Goal: Check status: Check status

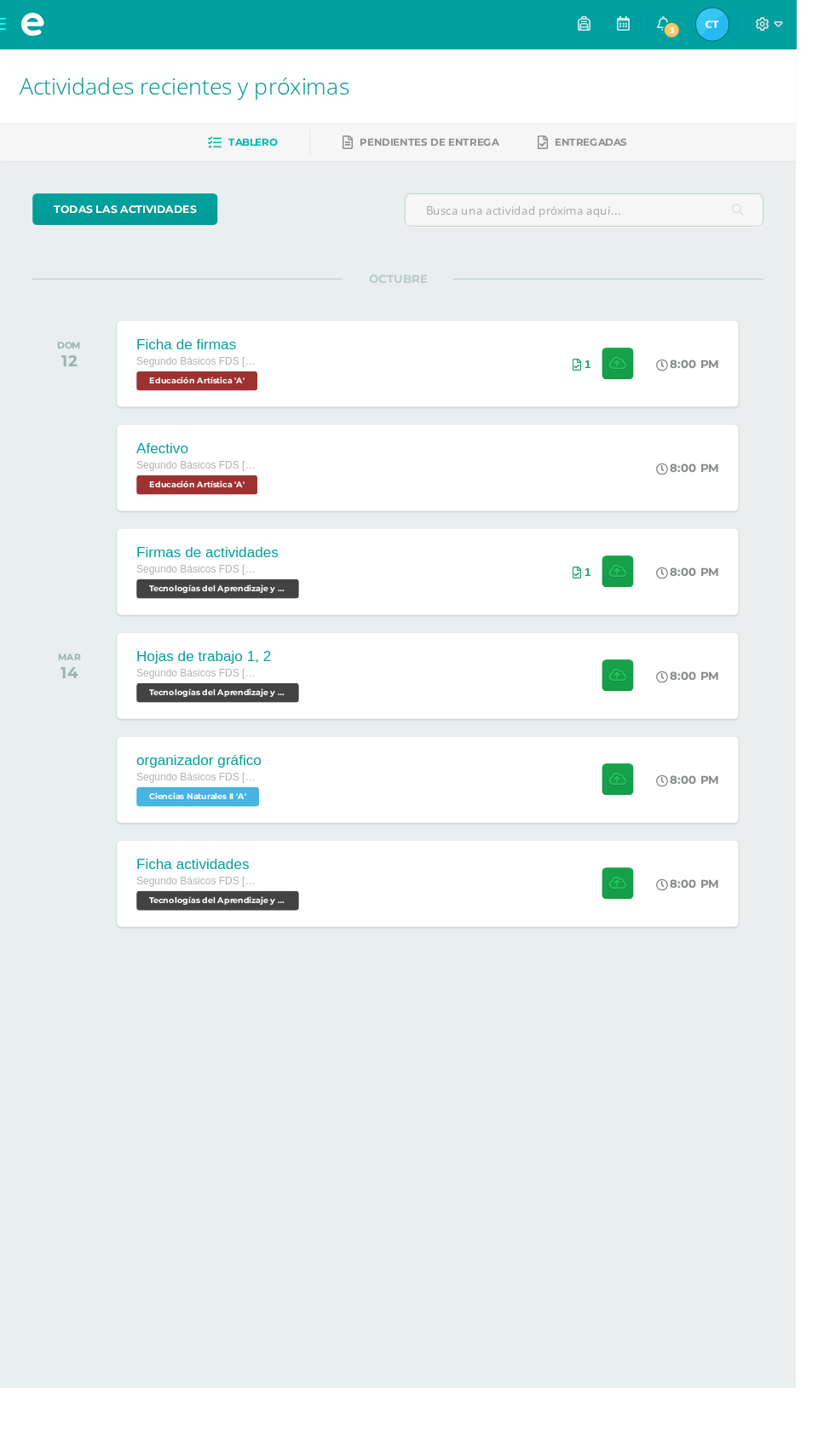
click at [717, 1080] on html "Mis cursos Archivos Cerrar panel Ciencias Naturales II Segundo Básicos FDS [DAT…" at bounding box center [417, 540] width 835 height 1080
click at [649, 921] on icon at bounding box center [650, 927] width 18 height 15
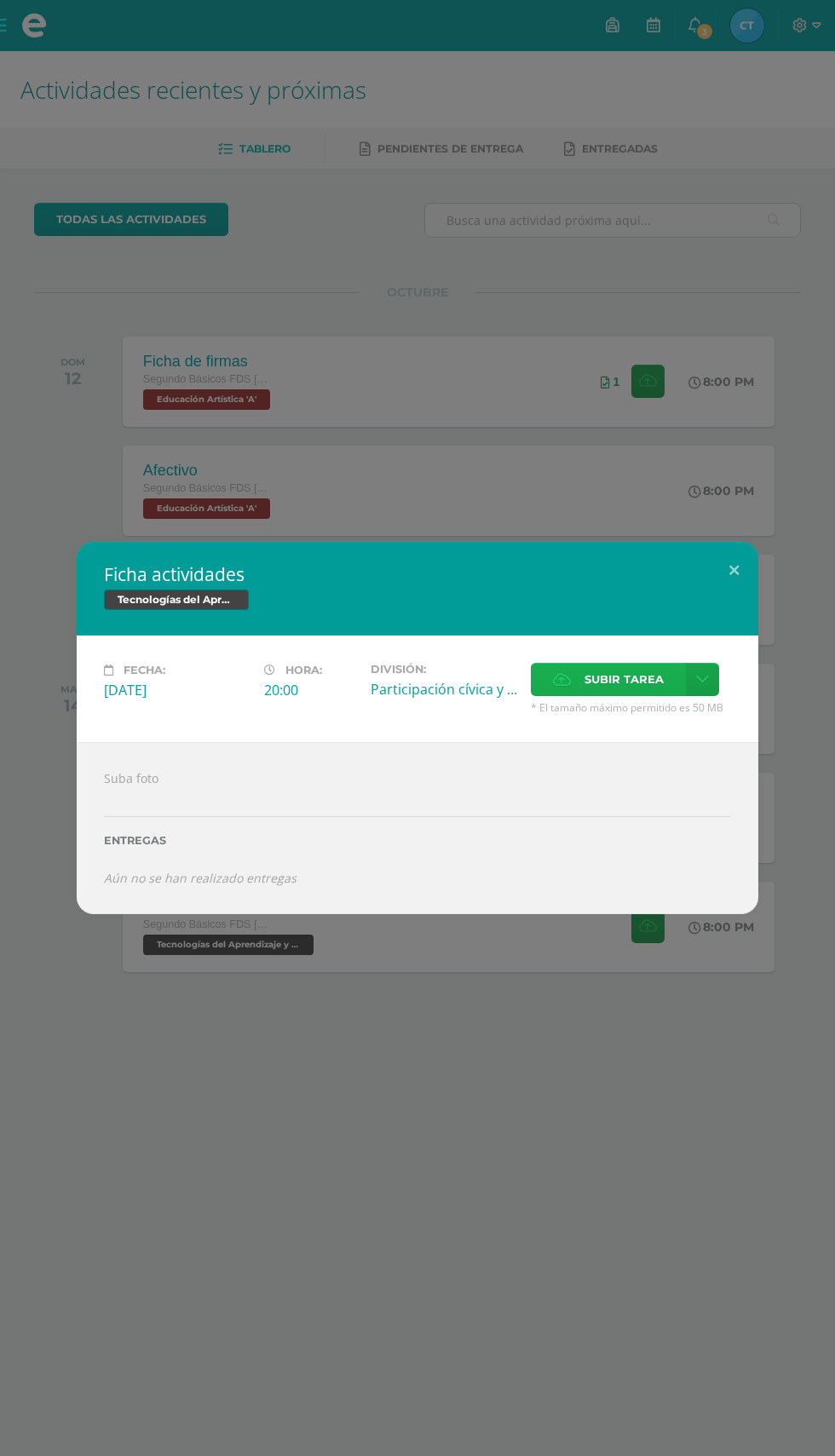
click at [622, 680] on span "Subir tarea" at bounding box center [624, 679] width 79 height 31
click at [0, 0] on input "Subir tarea" at bounding box center [0, 0] width 0 height 0
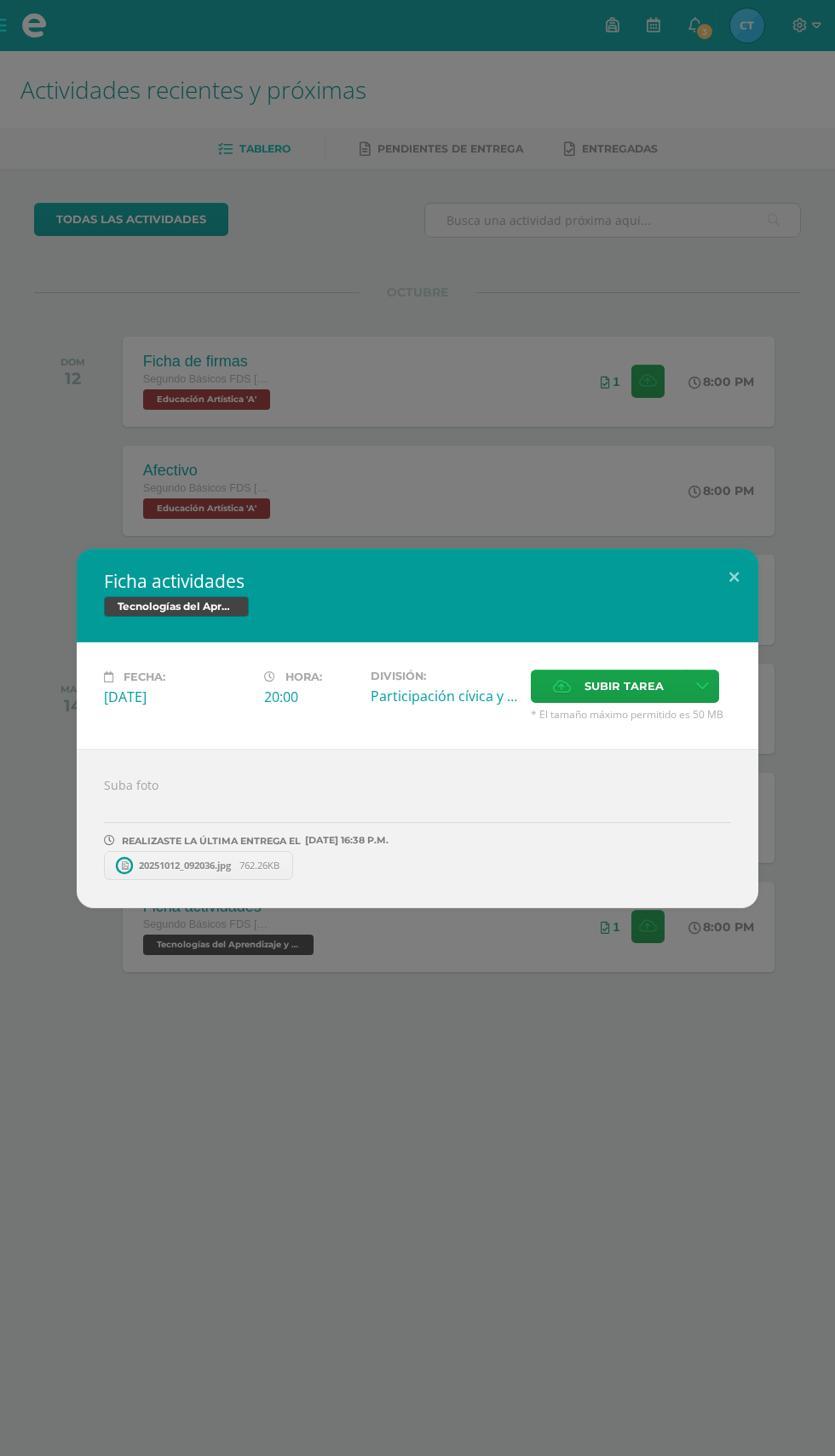
click at [172, 864] on span "20251012_092036.jpg" at bounding box center [184, 866] width 109 height 13
click at [726, 303] on div "Ficha actividades Tecnologías del Aprendizaje y la Comunicación Fecha: Martes 1…" at bounding box center [417, 728] width 835 height 1456
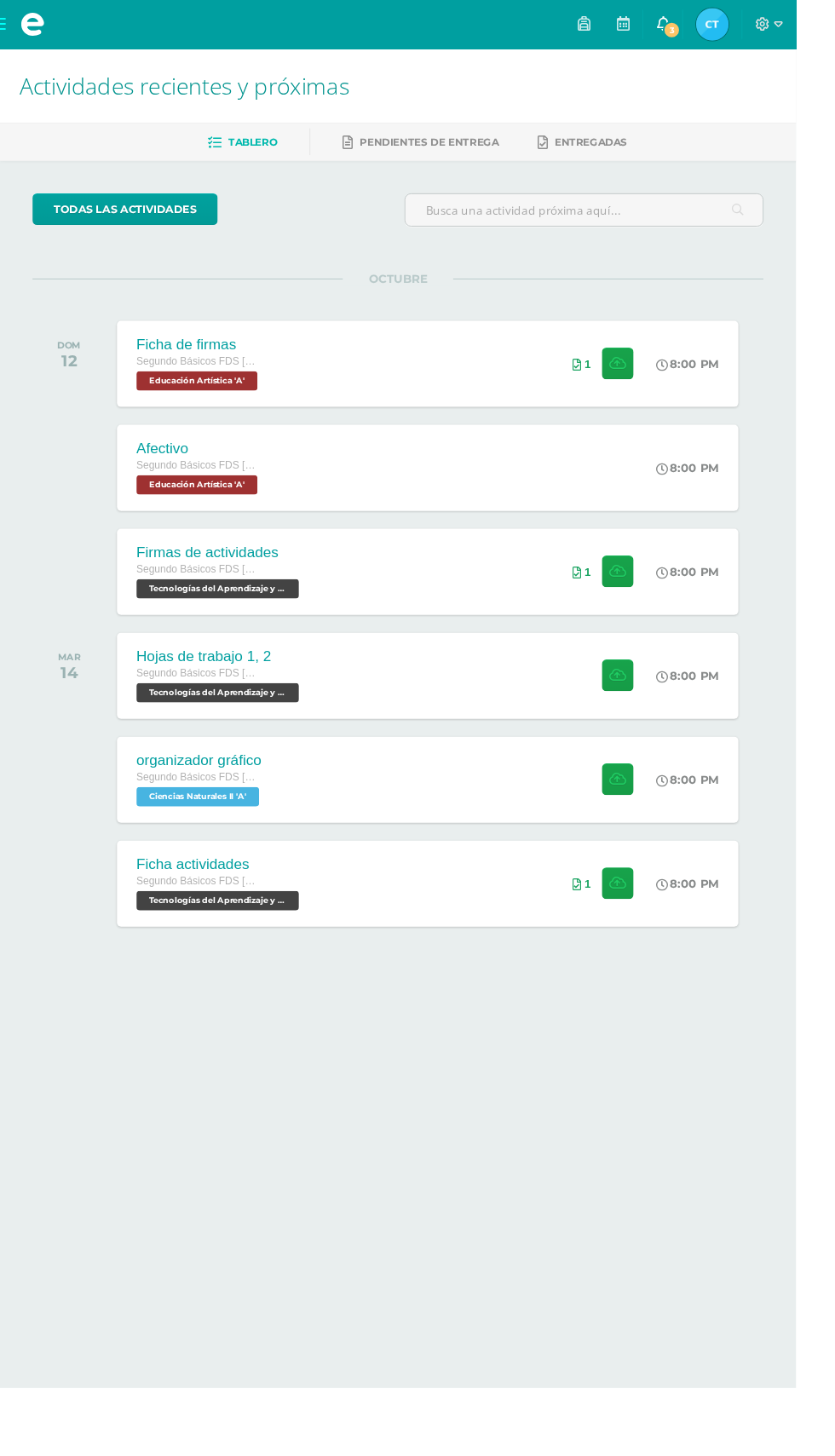
click at [714, 31] on span "3" at bounding box center [704, 31] width 18 height 18
click at [764, 14] on img at bounding box center [747, 25] width 34 height 34
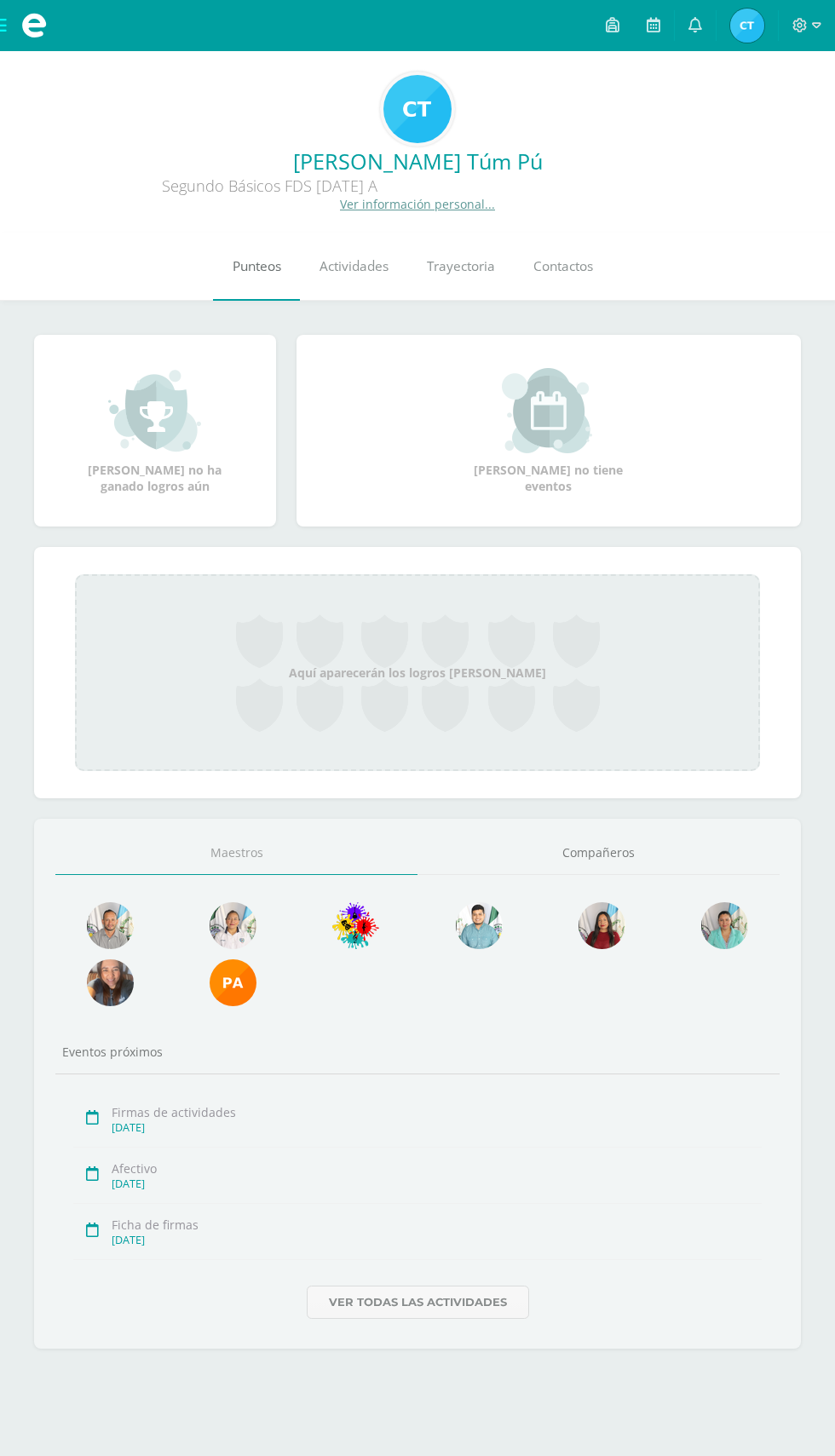
click at [279, 234] on link "Punteos" at bounding box center [256, 267] width 87 height 68
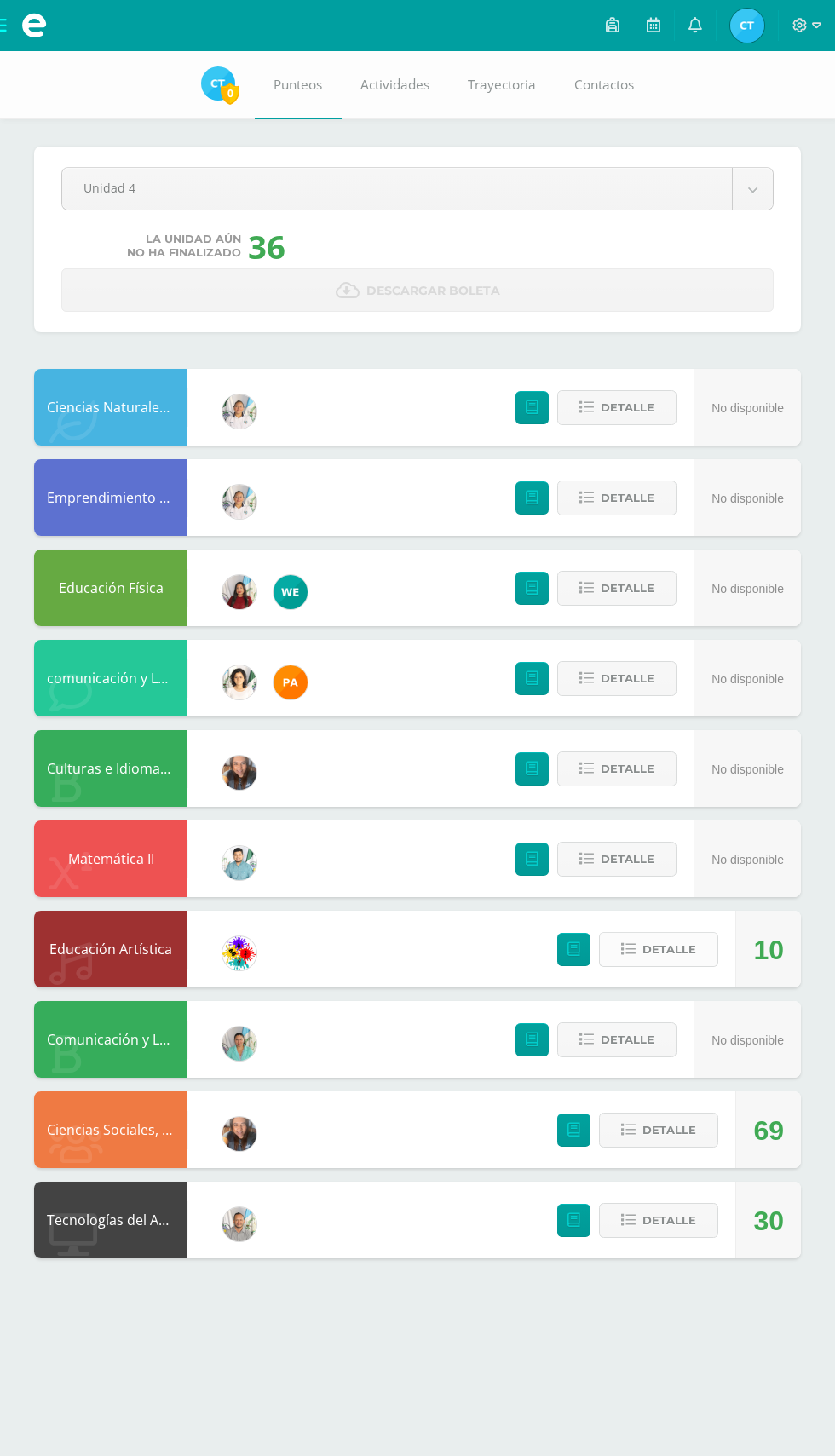
click at [672, 950] on span "Detalle" at bounding box center [669, 950] width 54 height 31
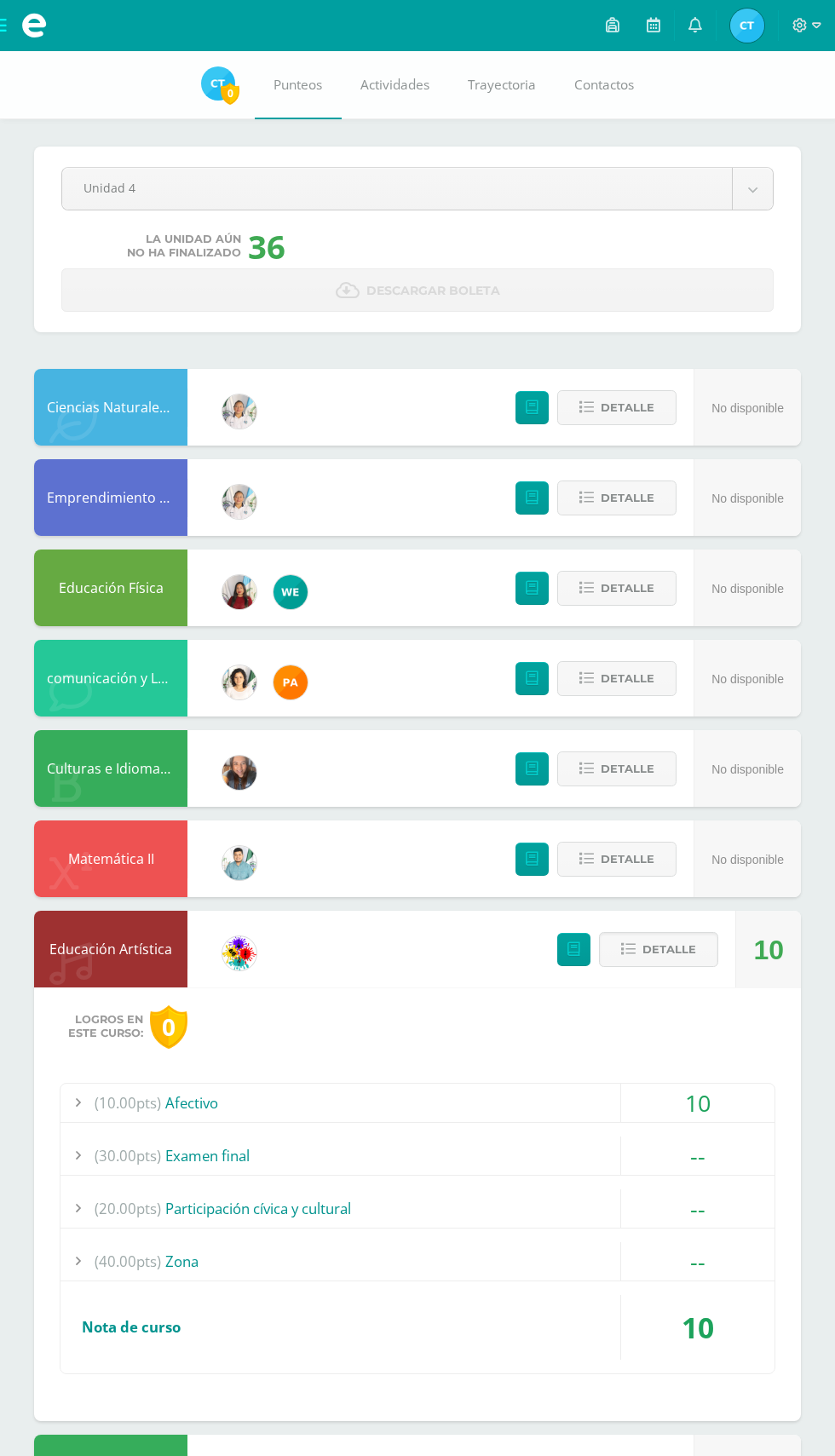
click at [639, 1101] on div "10" at bounding box center [698, 1103] width 153 height 39
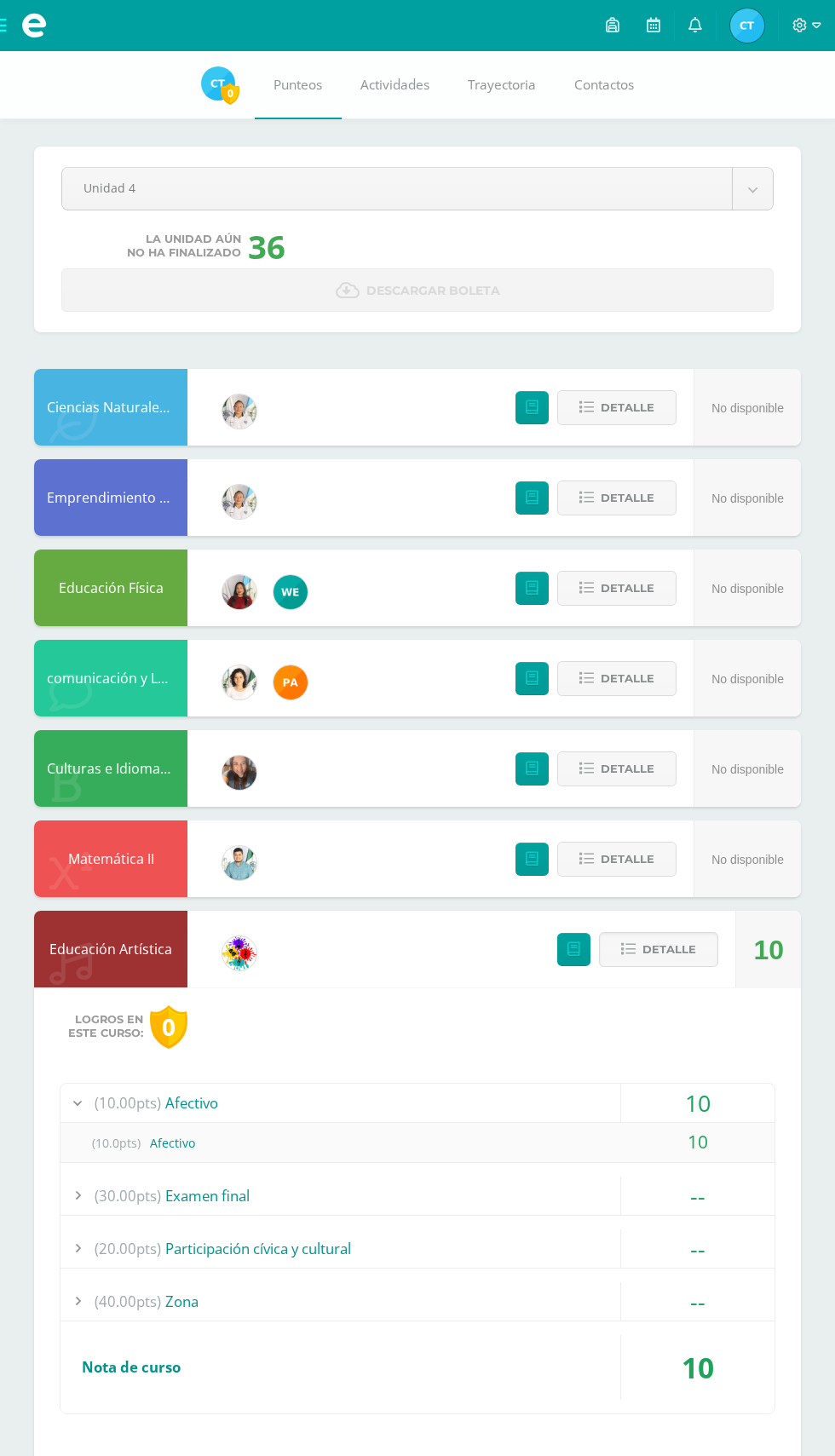
scroll to position [30, 0]
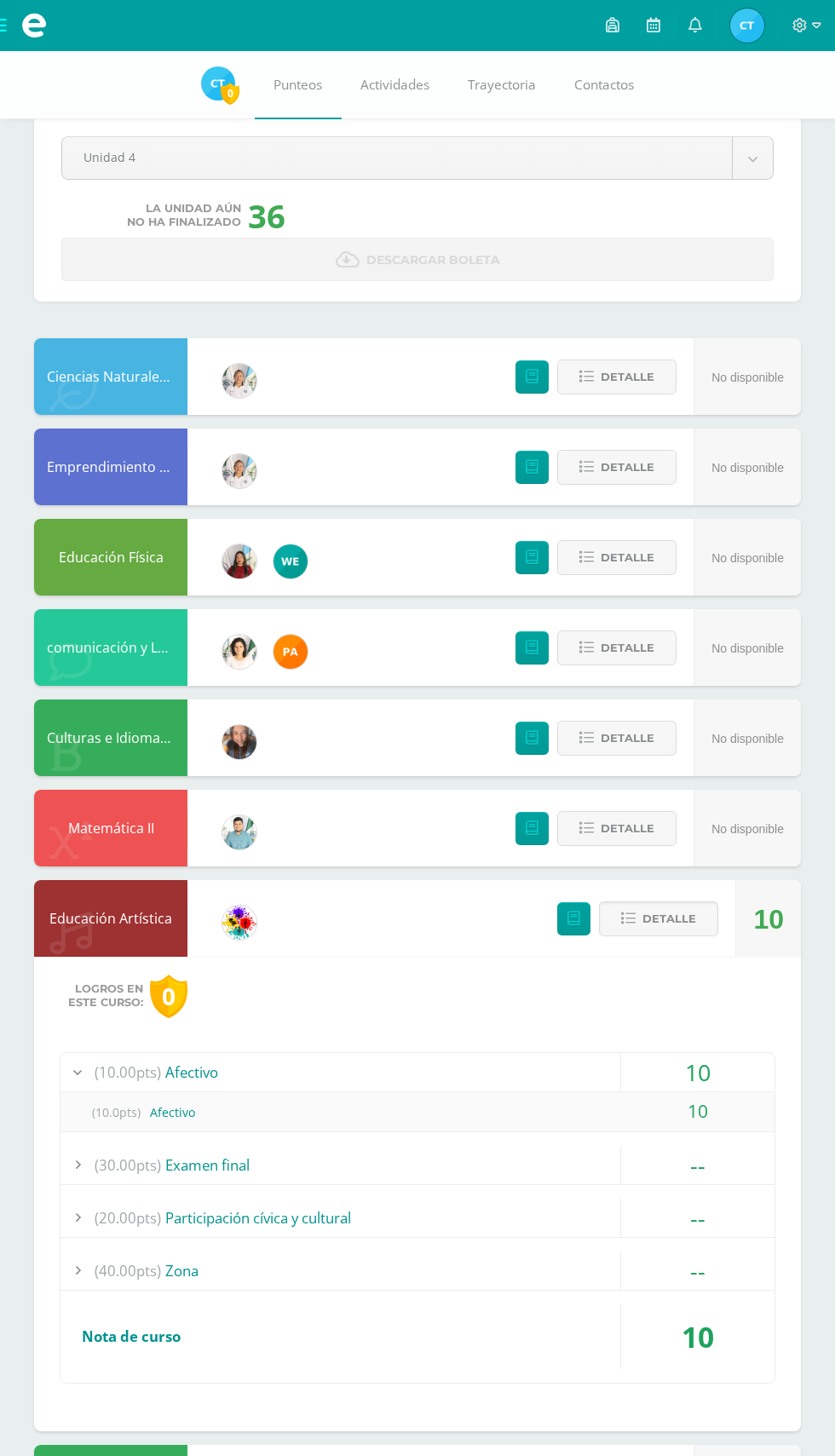
click at [645, 1285] on div "--" at bounding box center [698, 1271] width 153 height 39
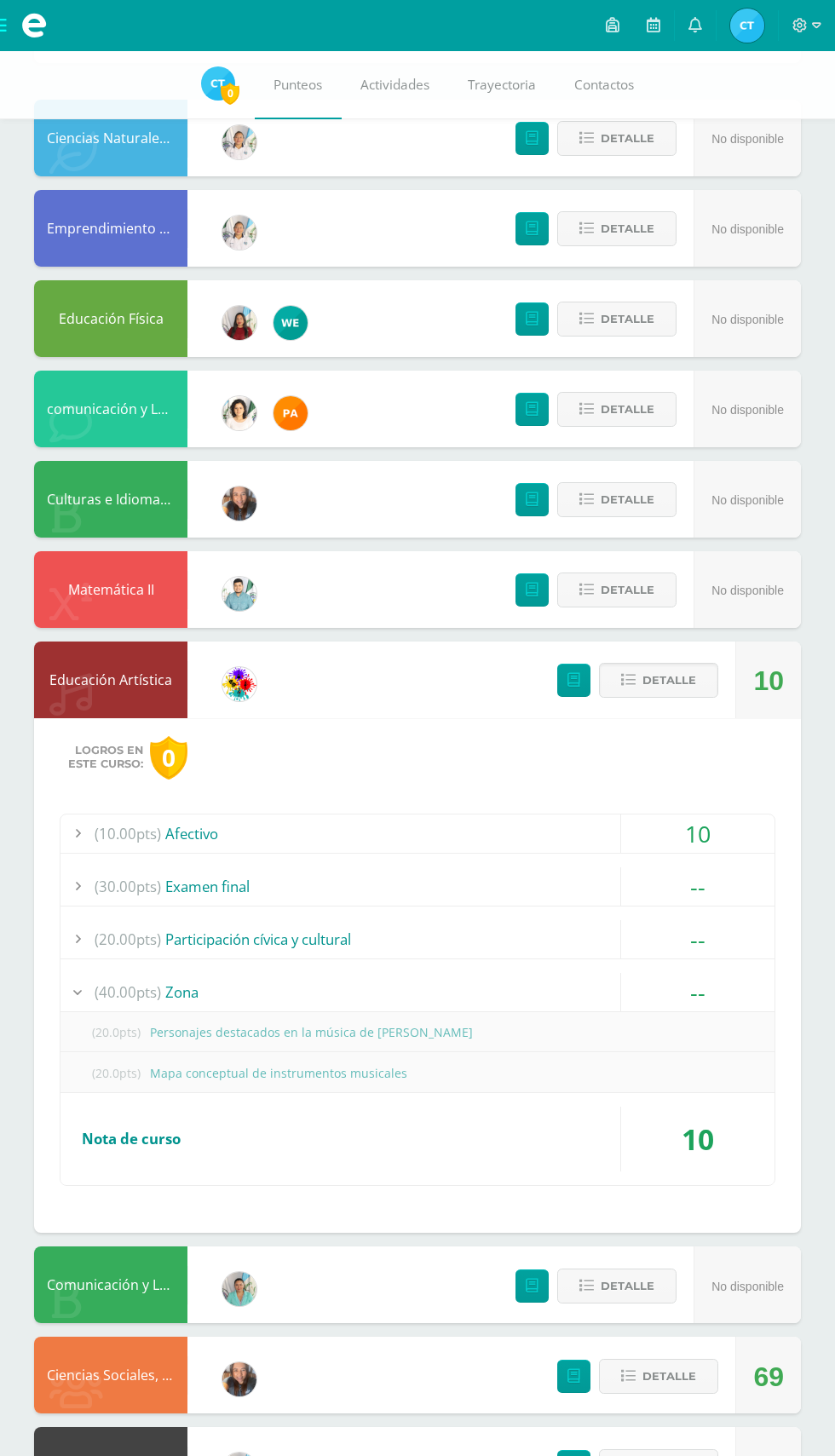
scroll to position [307, 0]
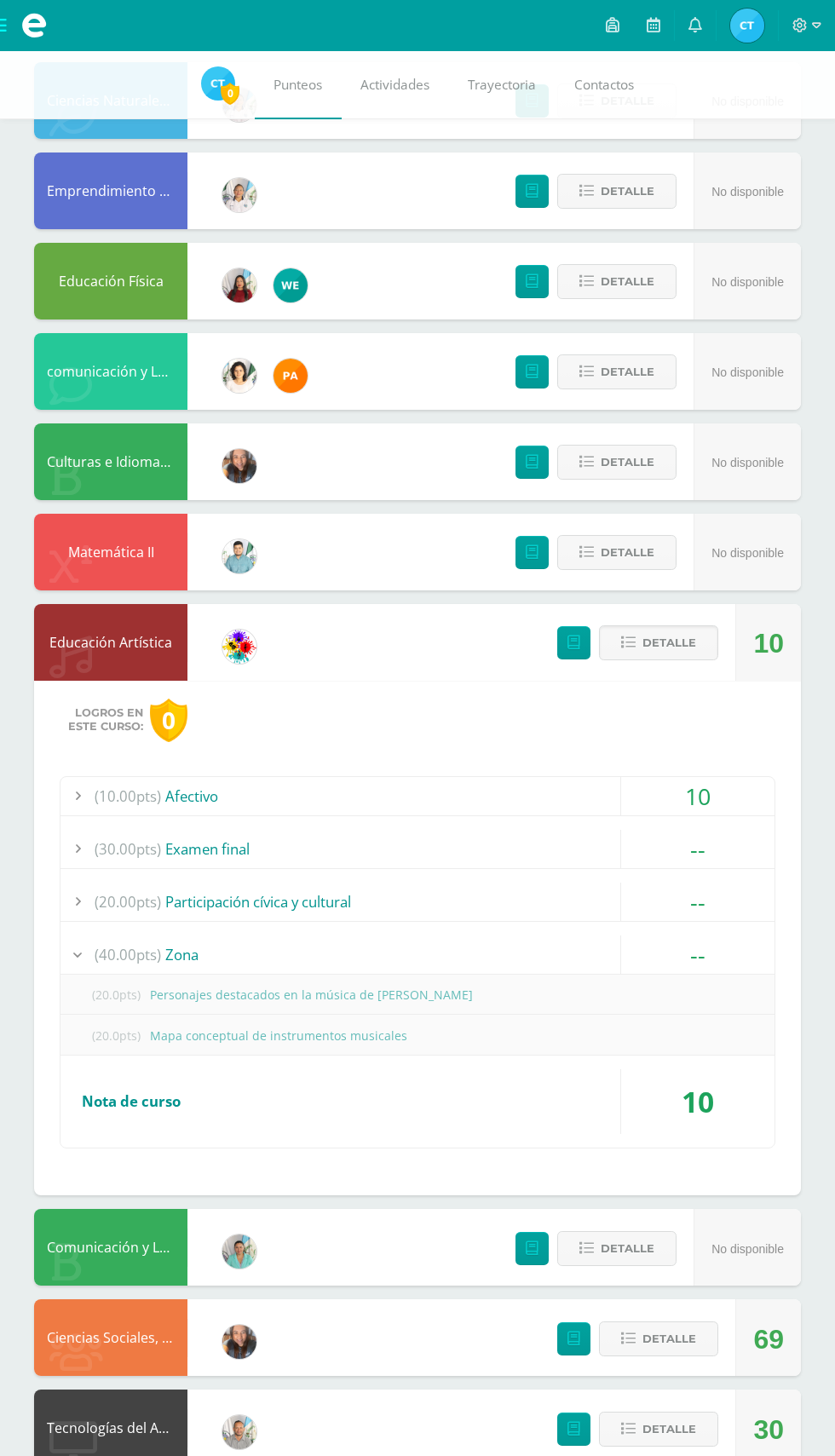
click at [512, 794] on div "(10.00pts) Afectivo" at bounding box center [417, 797] width 714 height 39
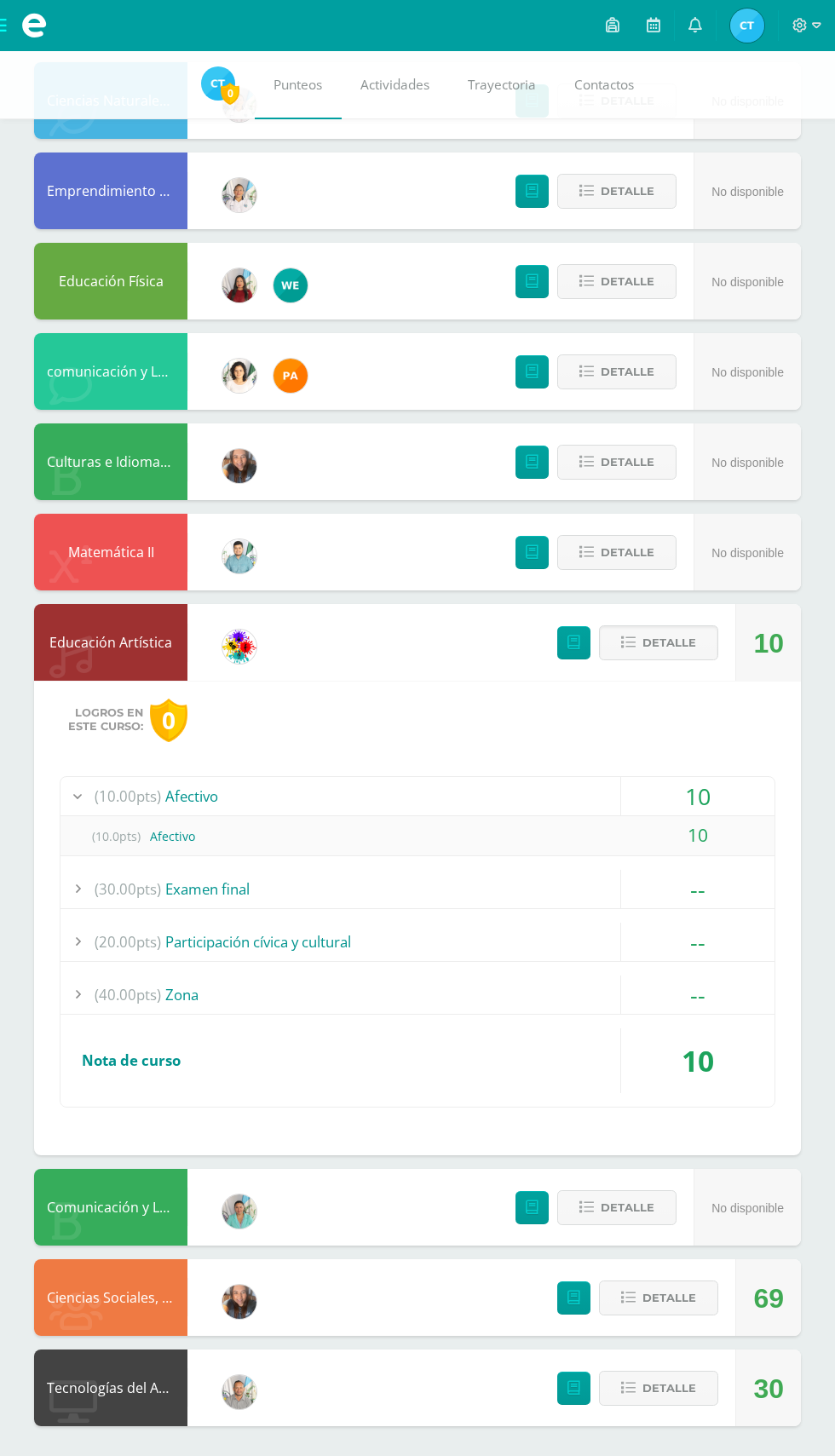
scroll to position [305, 0]
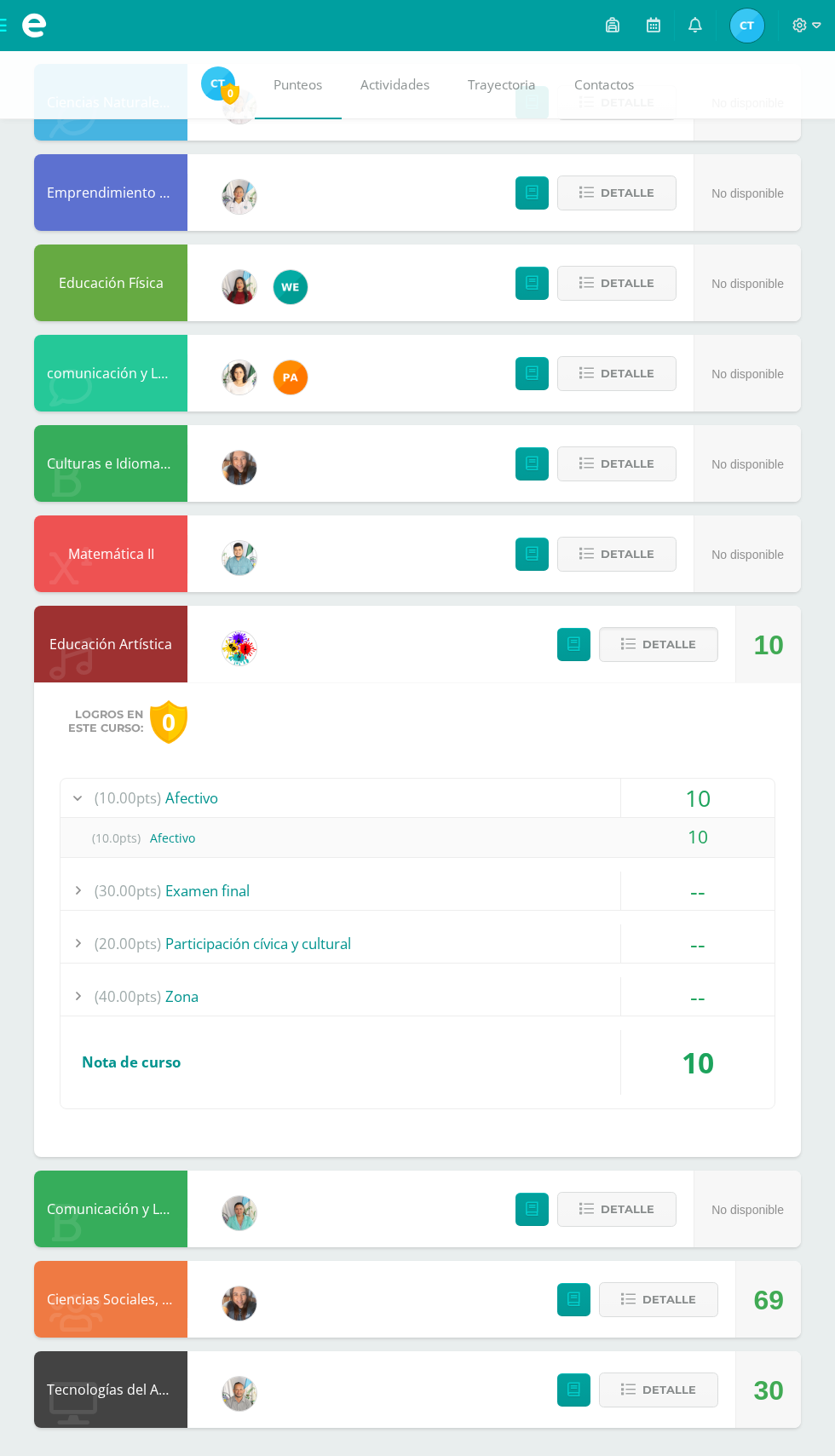
click at [632, 803] on div "10" at bounding box center [698, 799] width 153 height 39
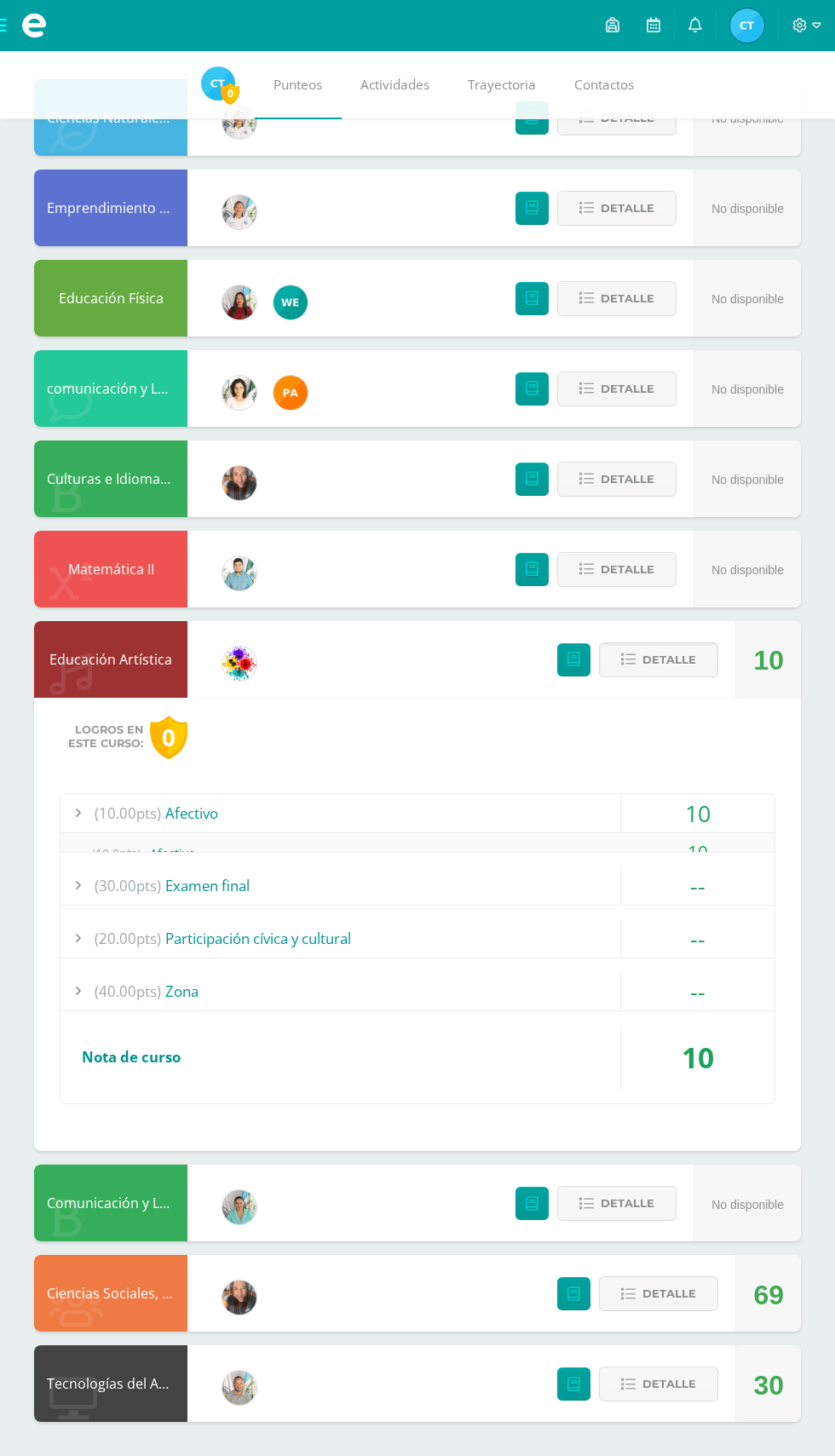
scroll to position [266, 0]
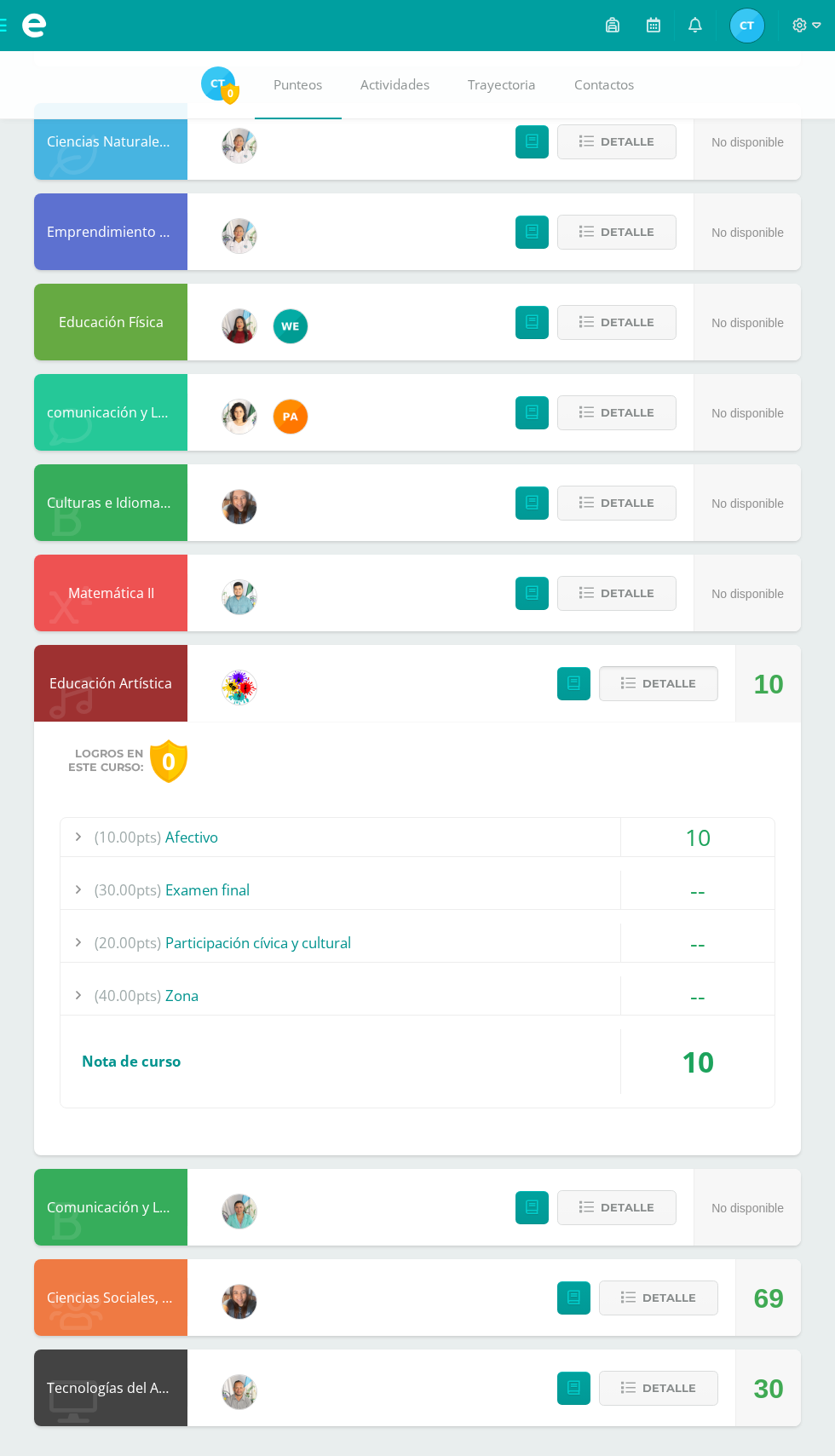
click at [669, 683] on span "Detalle" at bounding box center [669, 684] width 54 height 31
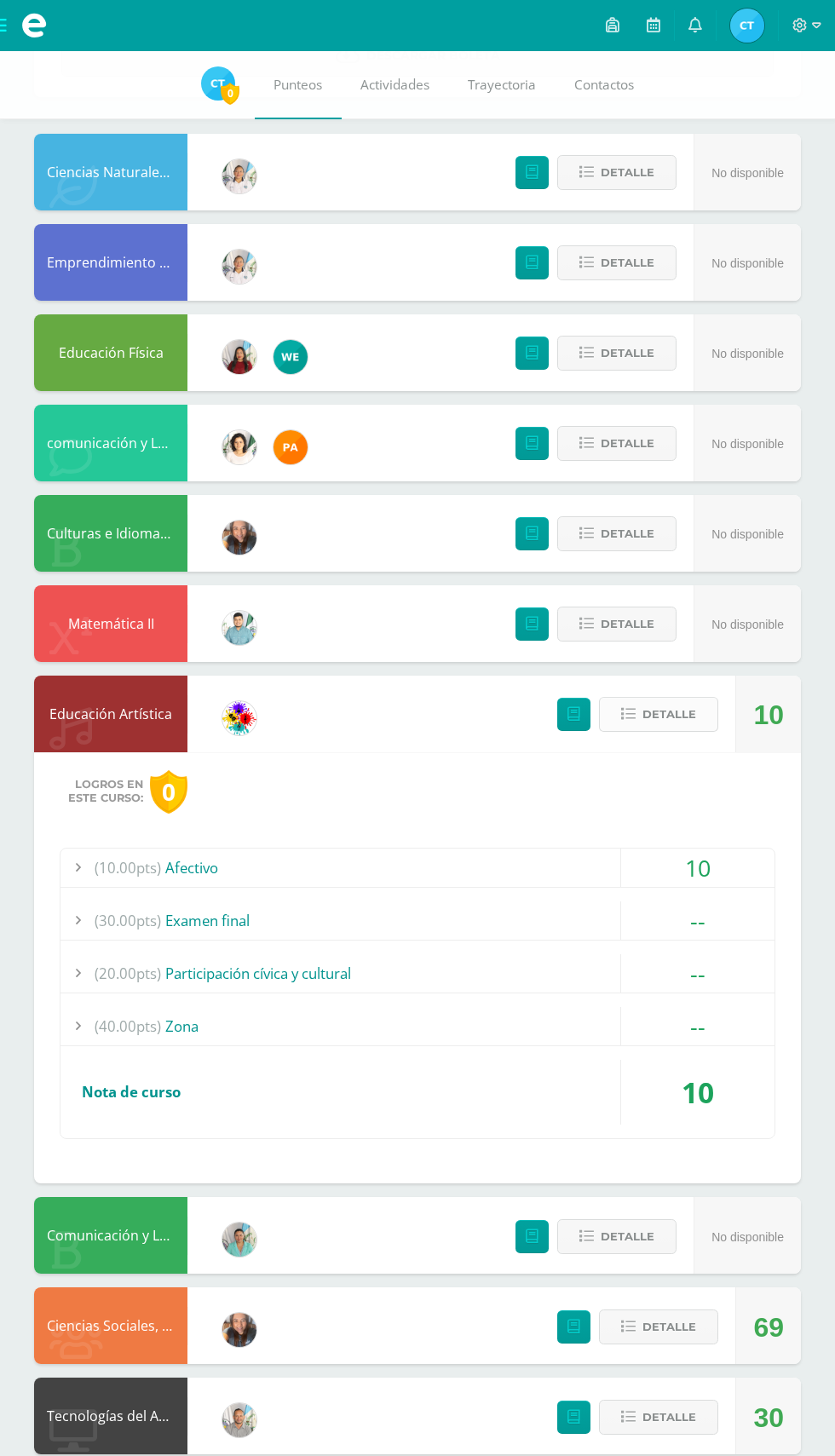
scroll to position [0, 0]
